Goal: Book appointment/travel/reservation

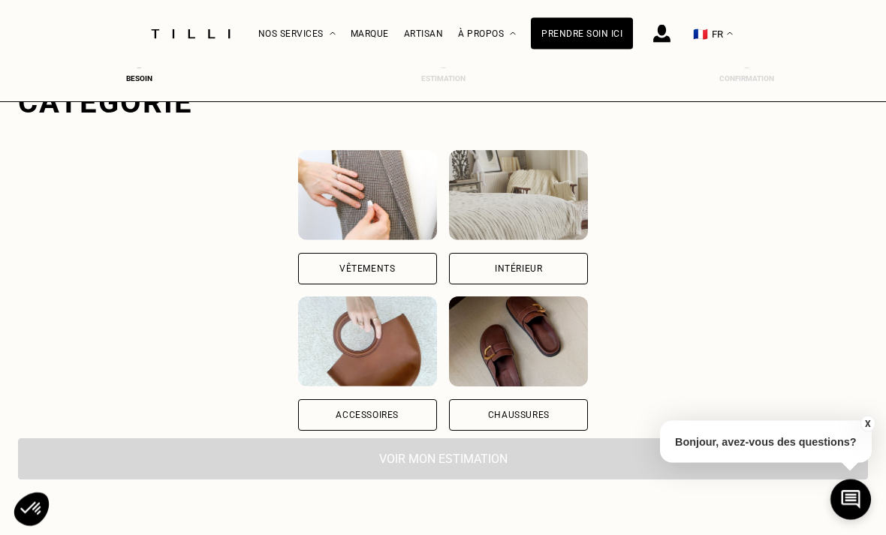
click at [588, 270] on div "Intérieur" at bounding box center [518, 270] width 139 height 32
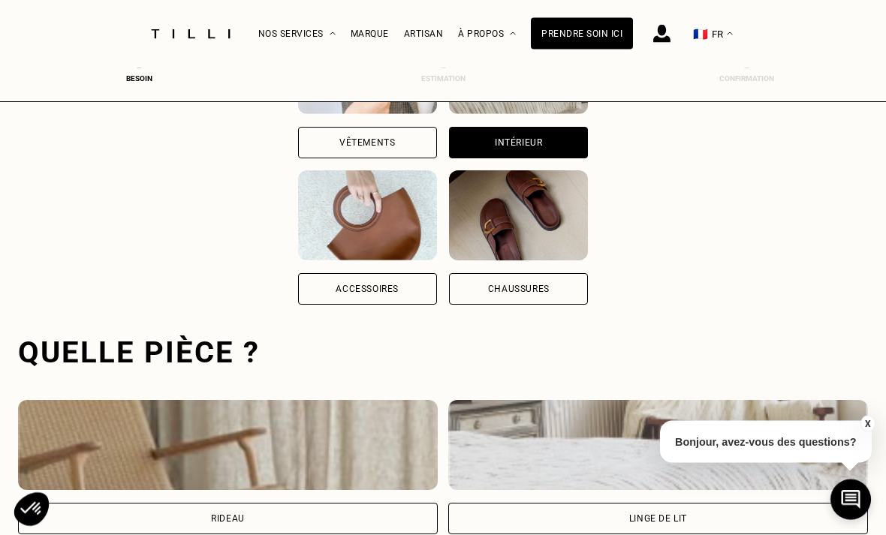
scroll to position [463, 0]
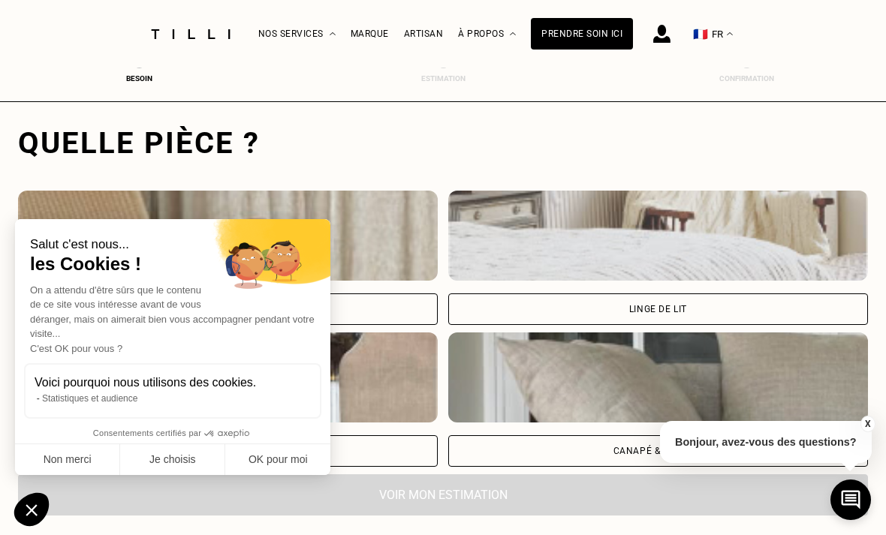
click at [278, 457] on button "OK pour moi" at bounding box center [277, 461] width 105 height 32
checkbox input "true"
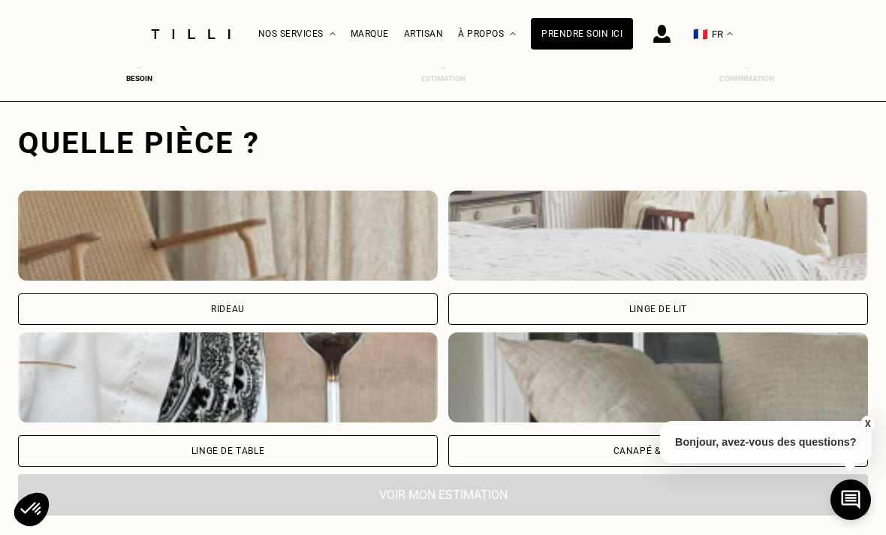
click at [324, 315] on div "Rideau" at bounding box center [228, 310] width 420 height 32
select select "FR"
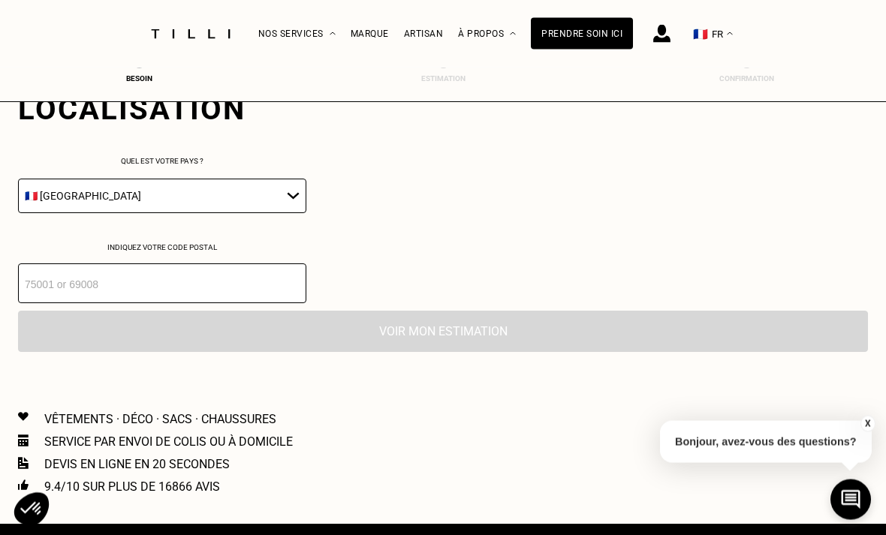
scroll to position [863, 0]
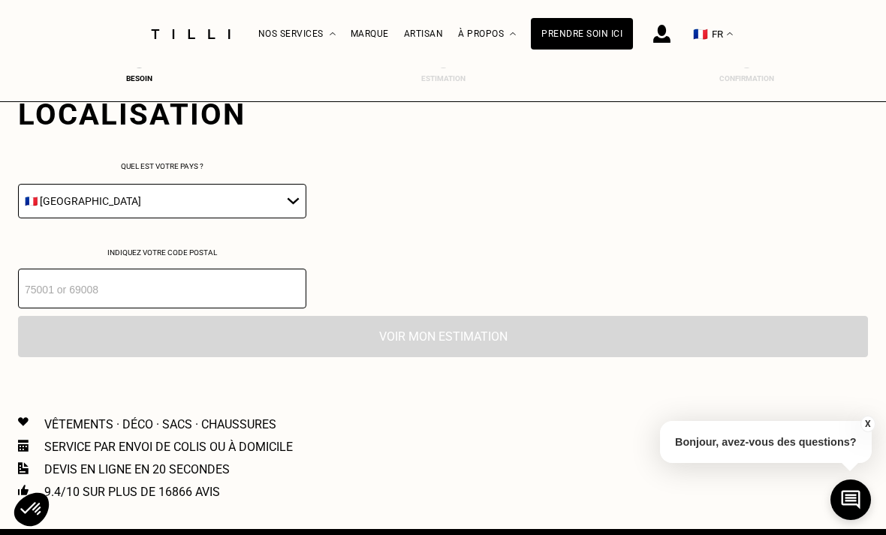
click at [62, 303] on input "number" at bounding box center [162, 289] width 288 height 40
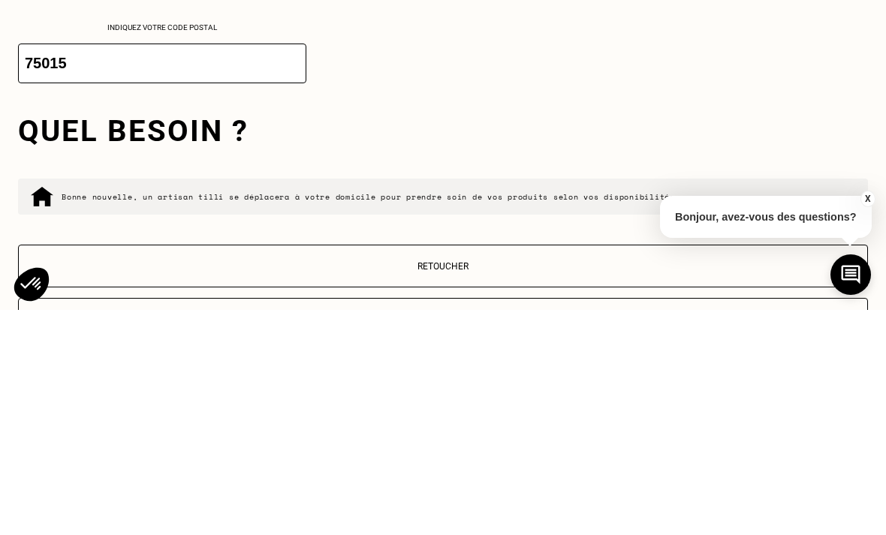
scroll to position [1089, 0]
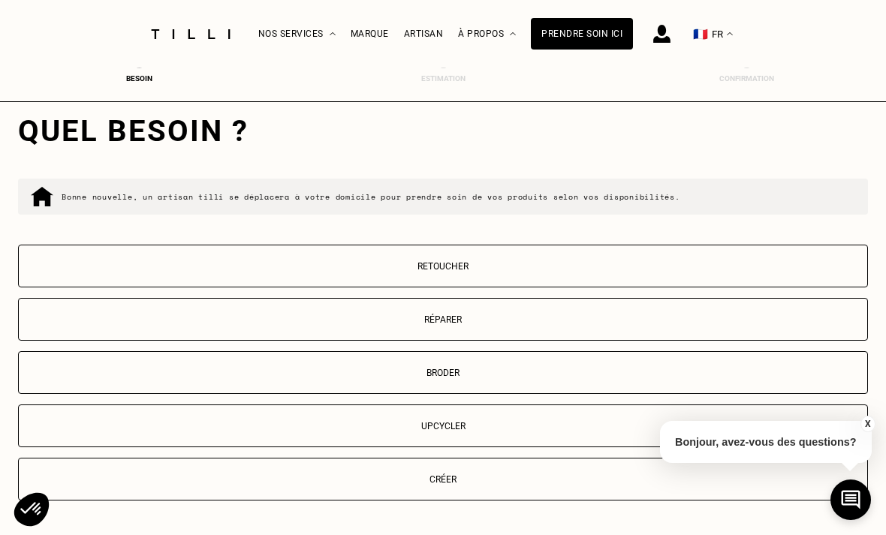
type input "75015"
click at [640, 272] on p "Retoucher" at bounding box center [442, 266] width 833 height 11
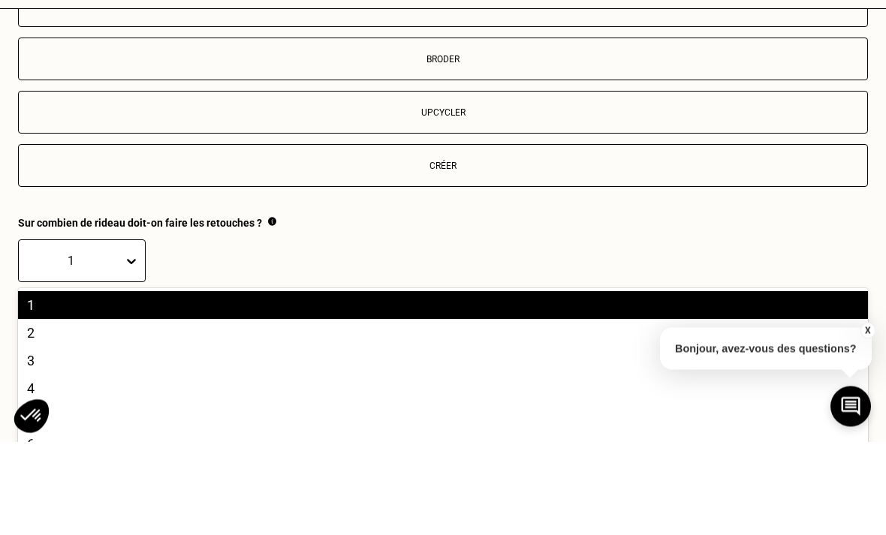
scroll to position [1403, 0]
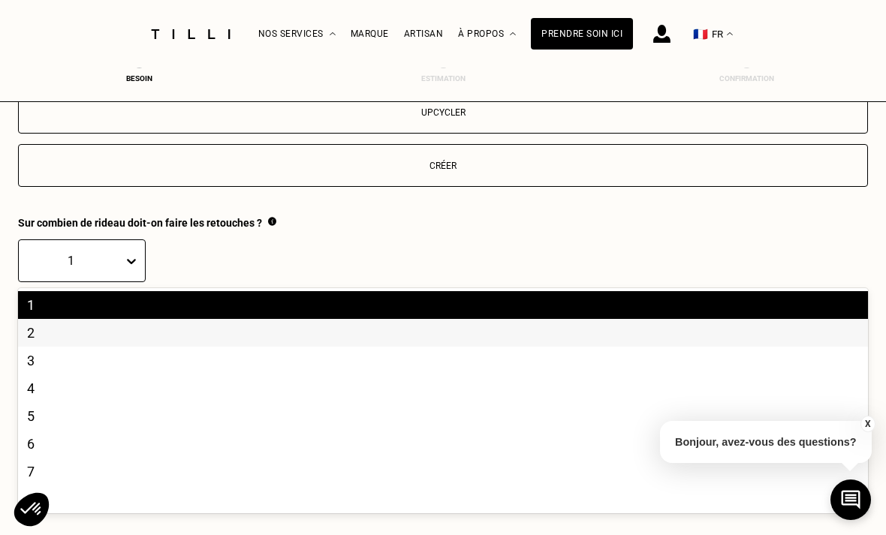
click at [47, 347] on div "2" at bounding box center [443, 333] width 850 height 28
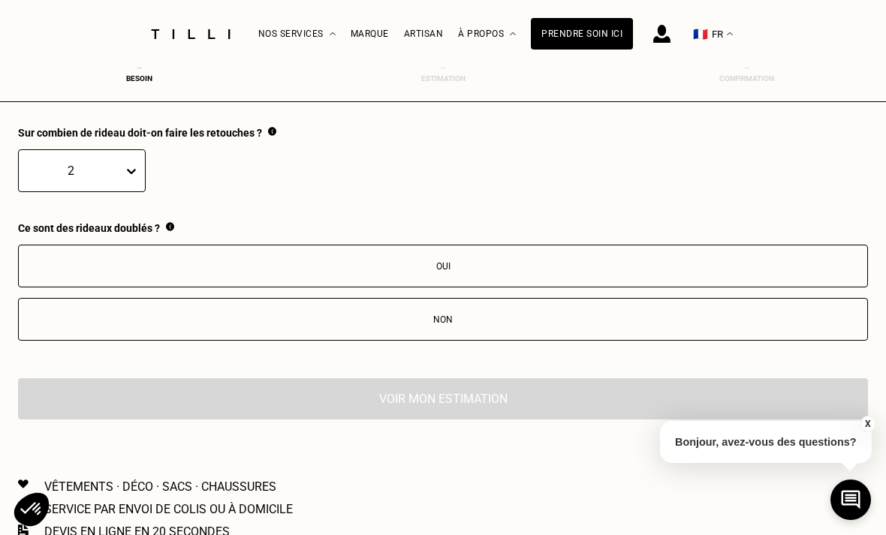
scroll to position [1493, 0]
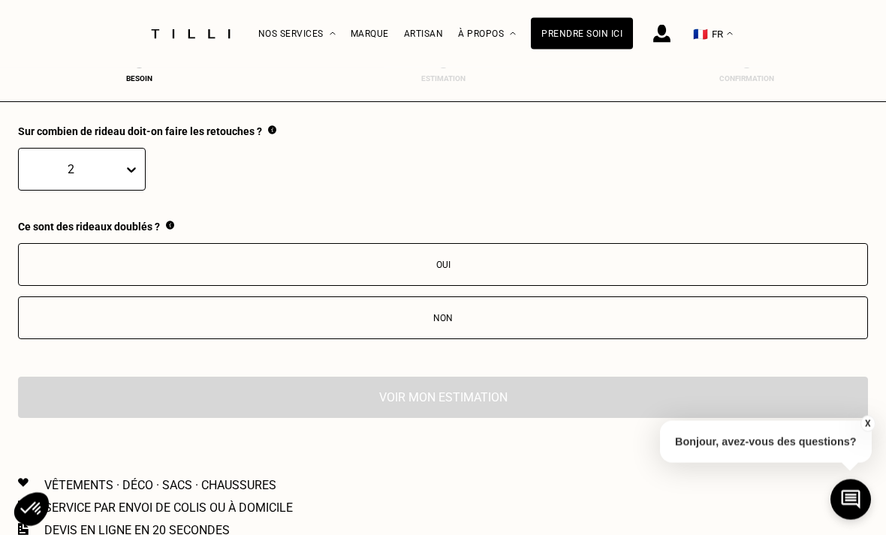
click at [450, 324] on div "Non" at bounding box center [442, 319] width 833 height 11
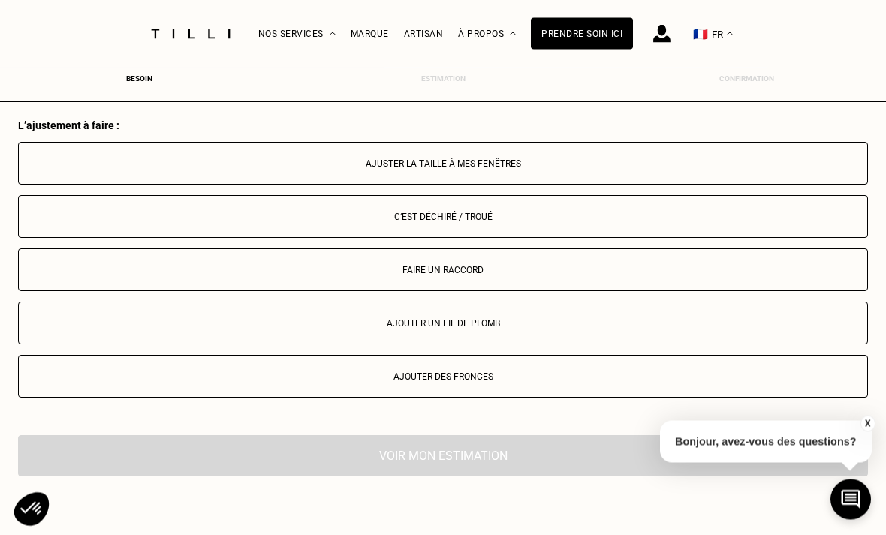
scroll to position [1783, 0]
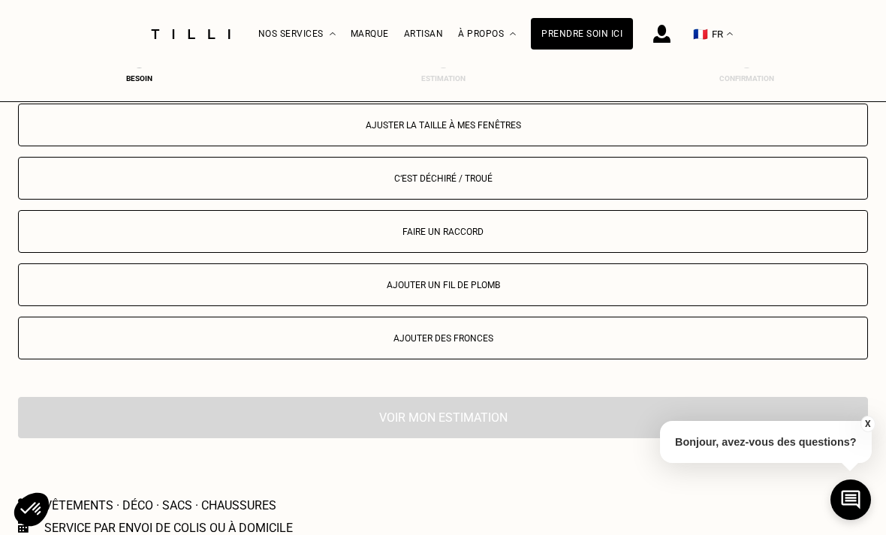
click at [528, 131] on div "Ajuster la taille à mes fenêtres" at bounding box center [442, 125] width 833 height 11
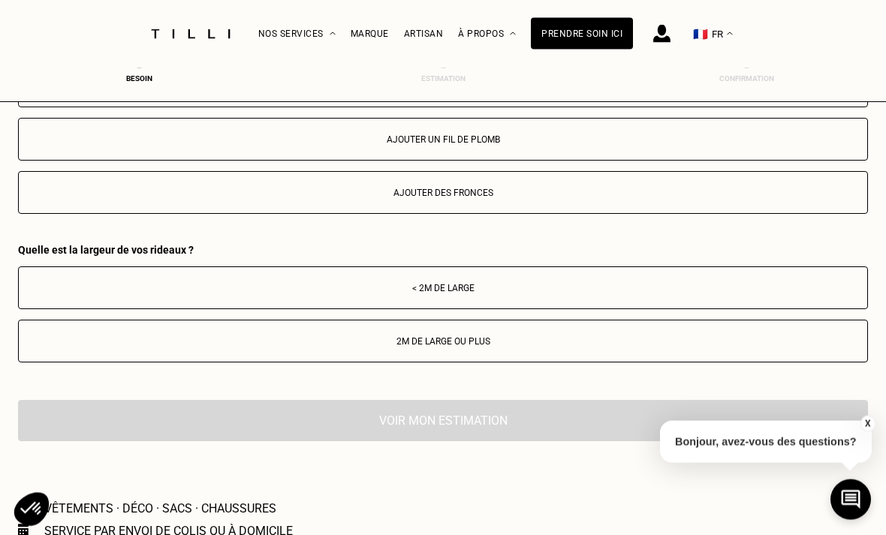
scroll to position [1930, 0]
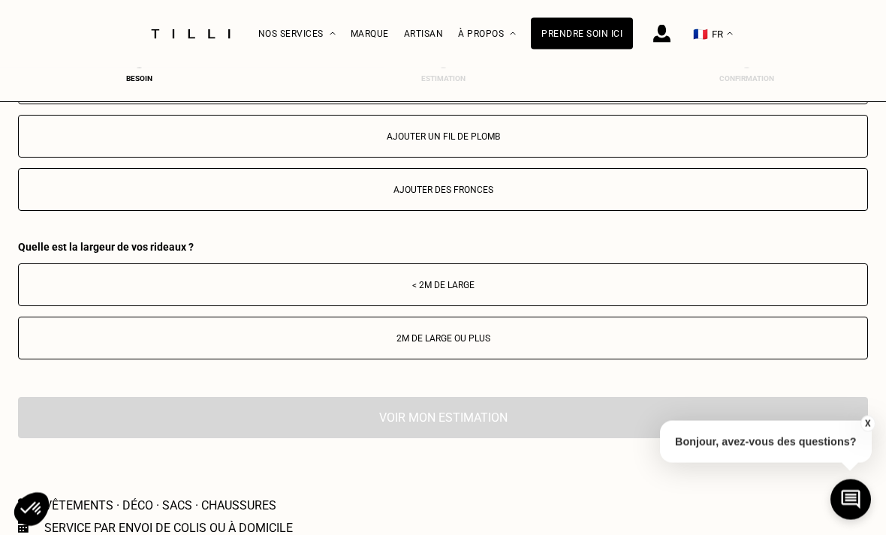
click at [550, 291] on div "< 2m de large" at bounding box center [442, 286] width 833 height 11
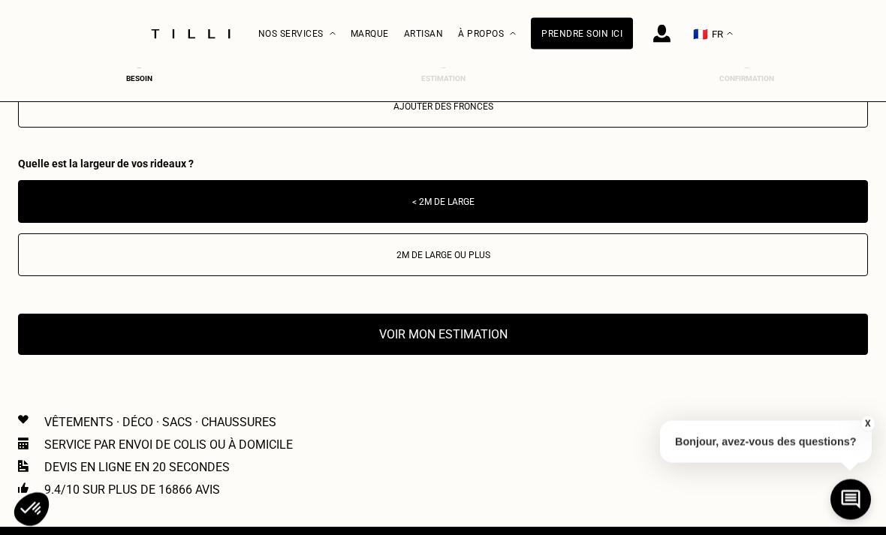
scroll to position [2015, 0]
click at [539, 354] on button "Voir mon estimation" at bounding box center [443, 334] width 850 height 41
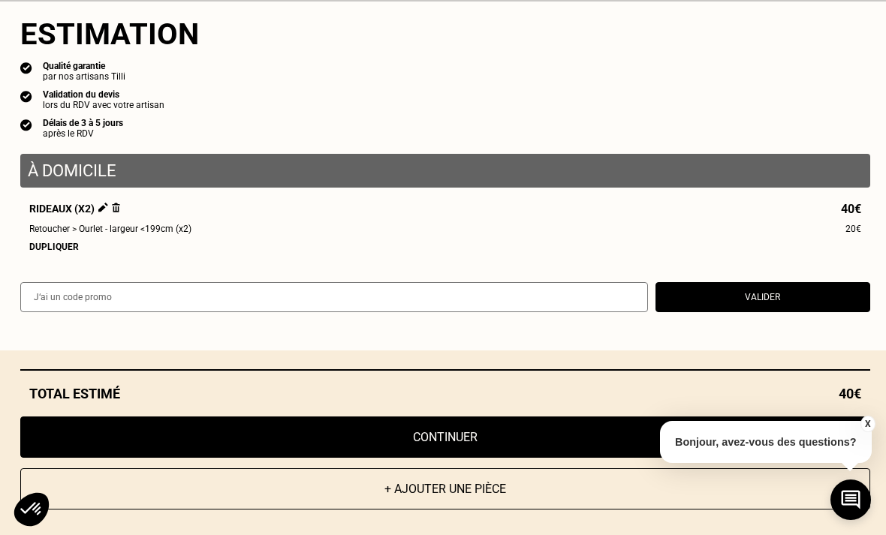
scroll to position [2182, 0]
click at [865, 432] on button "X" at bounding box center [867, 424] width 15 height 17
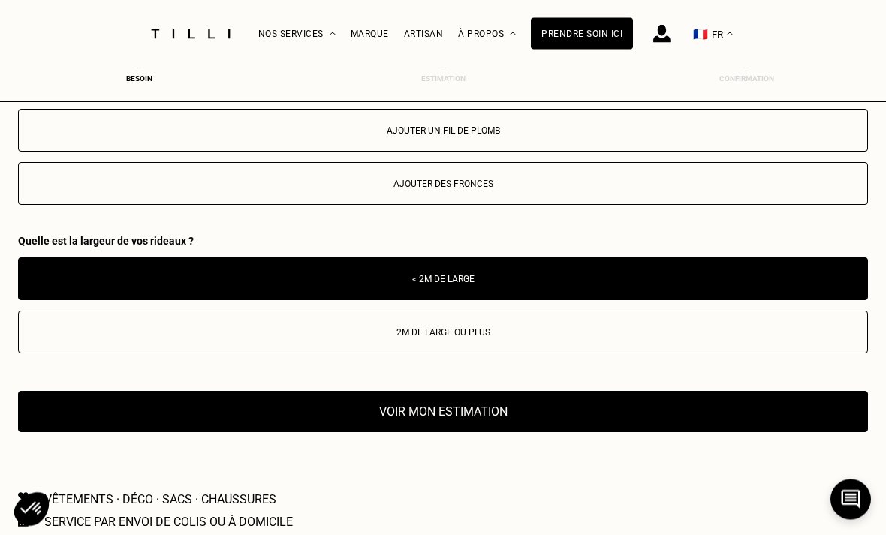
scroll to position [1937, 0]
click at [592, 427] on button "Voir mon estimation" at bounding box center [443, 411] width 850 height 41
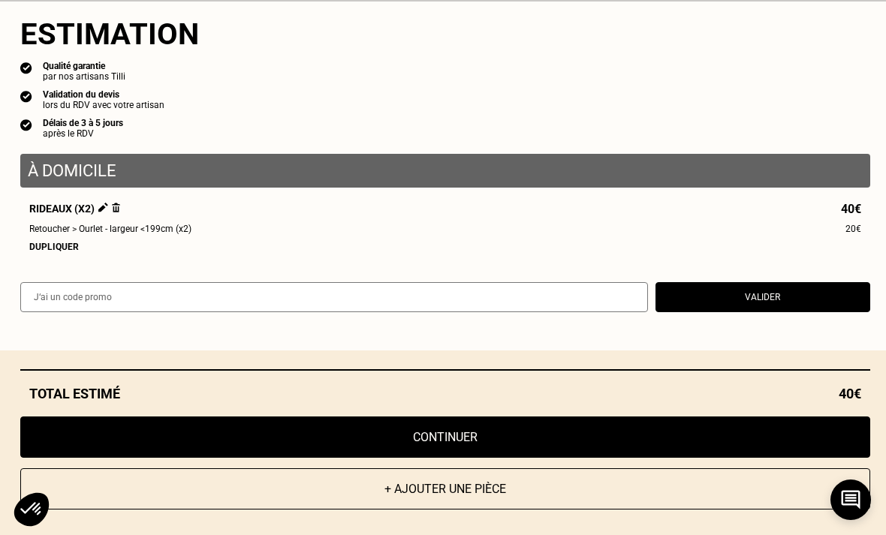
scroll to position [2033, 0]
click at [737, 458] on button "Continuer" at bounding box center [445, 437] width 850 height 41
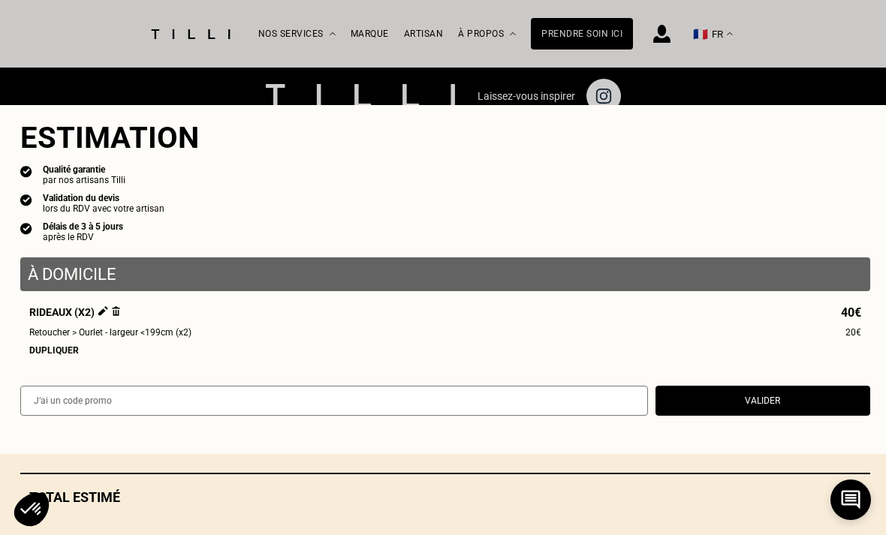
scroll to position [681, 0]
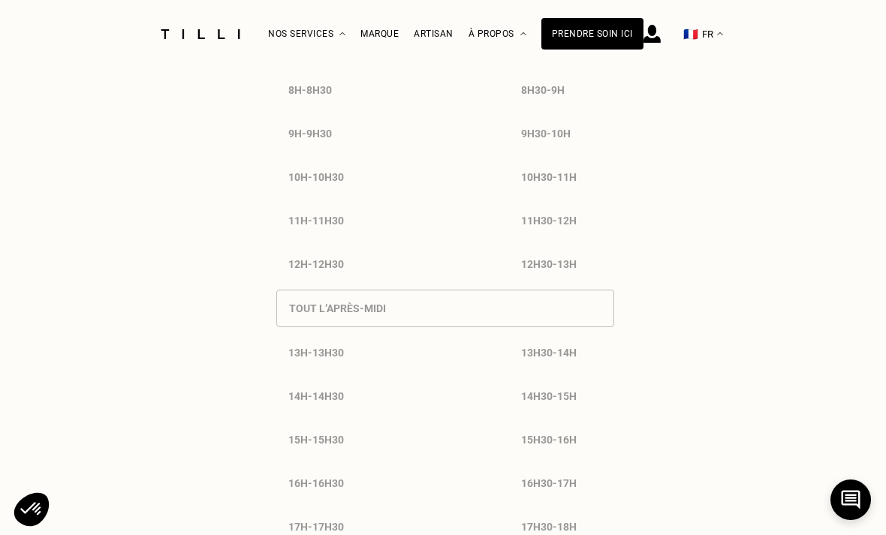
select select "FR"
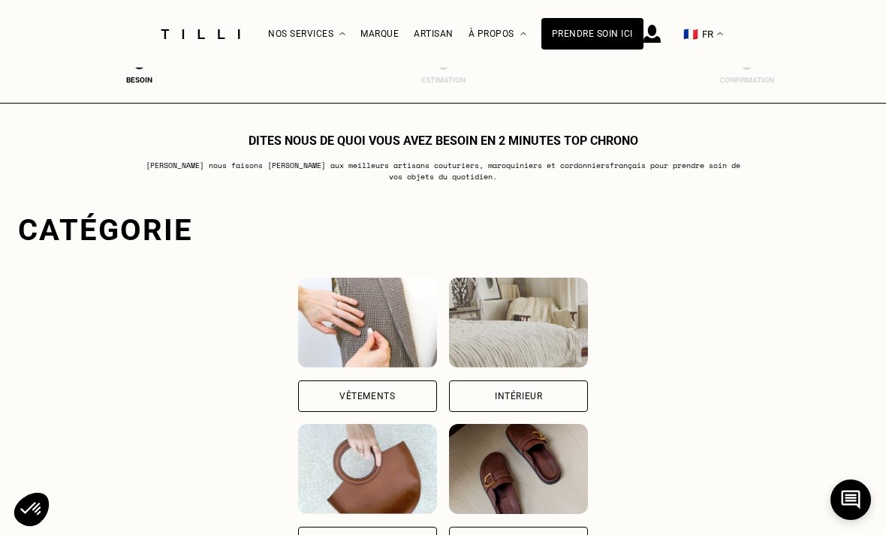
scroll to position [681, 0]
